Goal: Find specific page/section: Find specific page/section

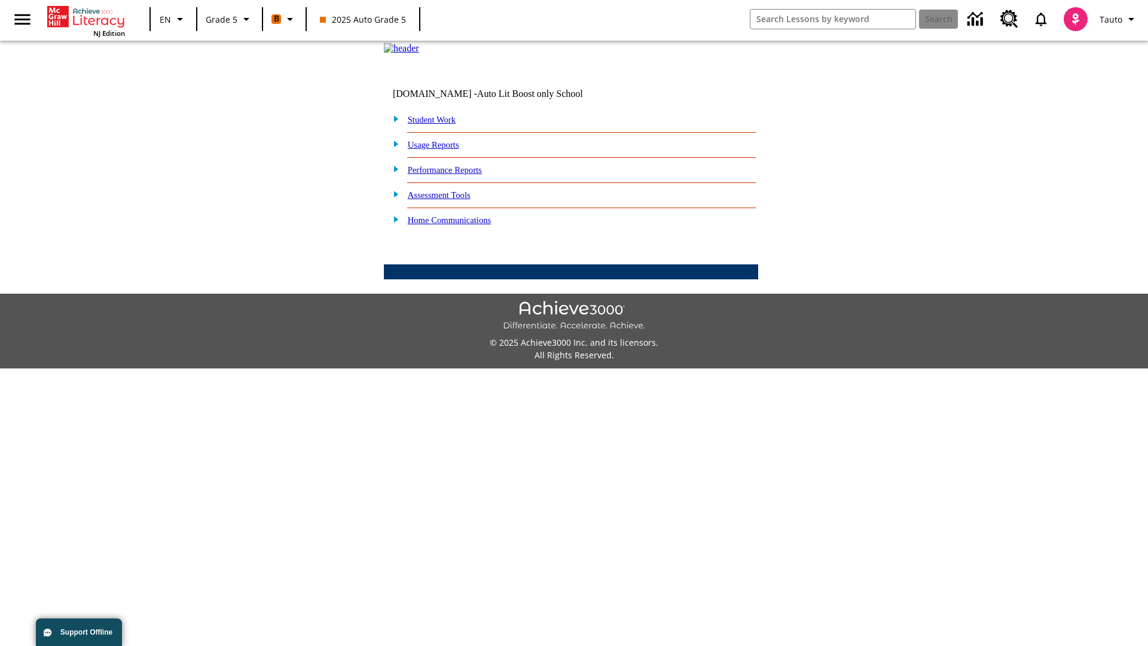
click at [440, 124] on link "Student Work" at bounding box center [432, 120] width 48 height 10
select select "/options/reports/?report_id=12&atype=22&section=2"
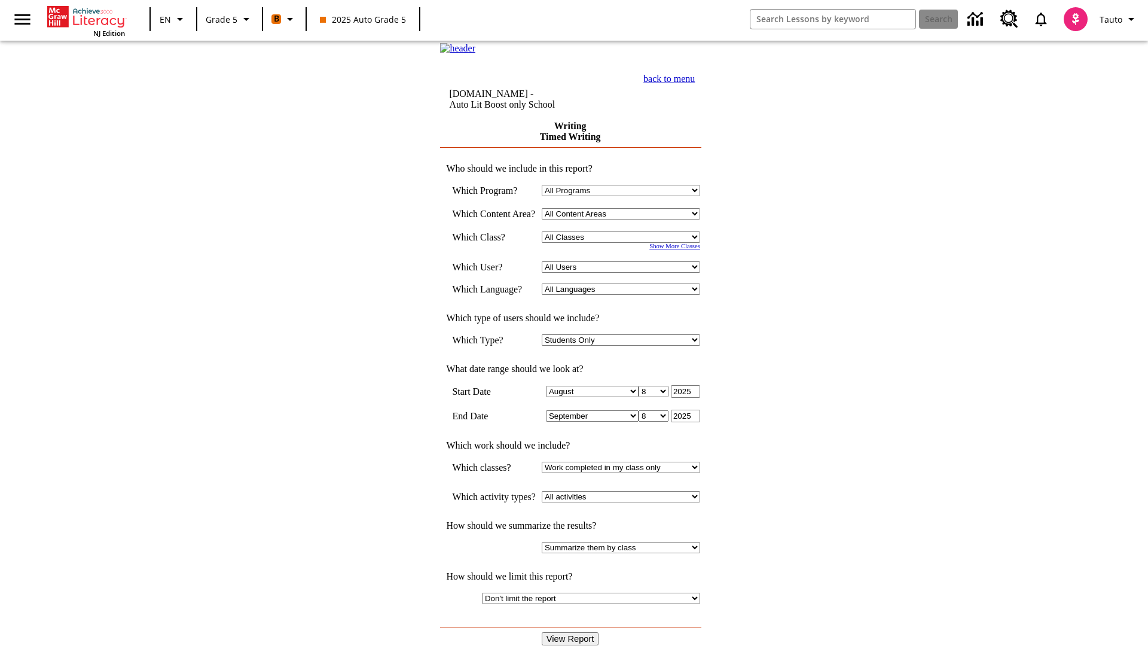
select select "11133131"
